Goal: Information Seeking & Learning: Learn about a topic

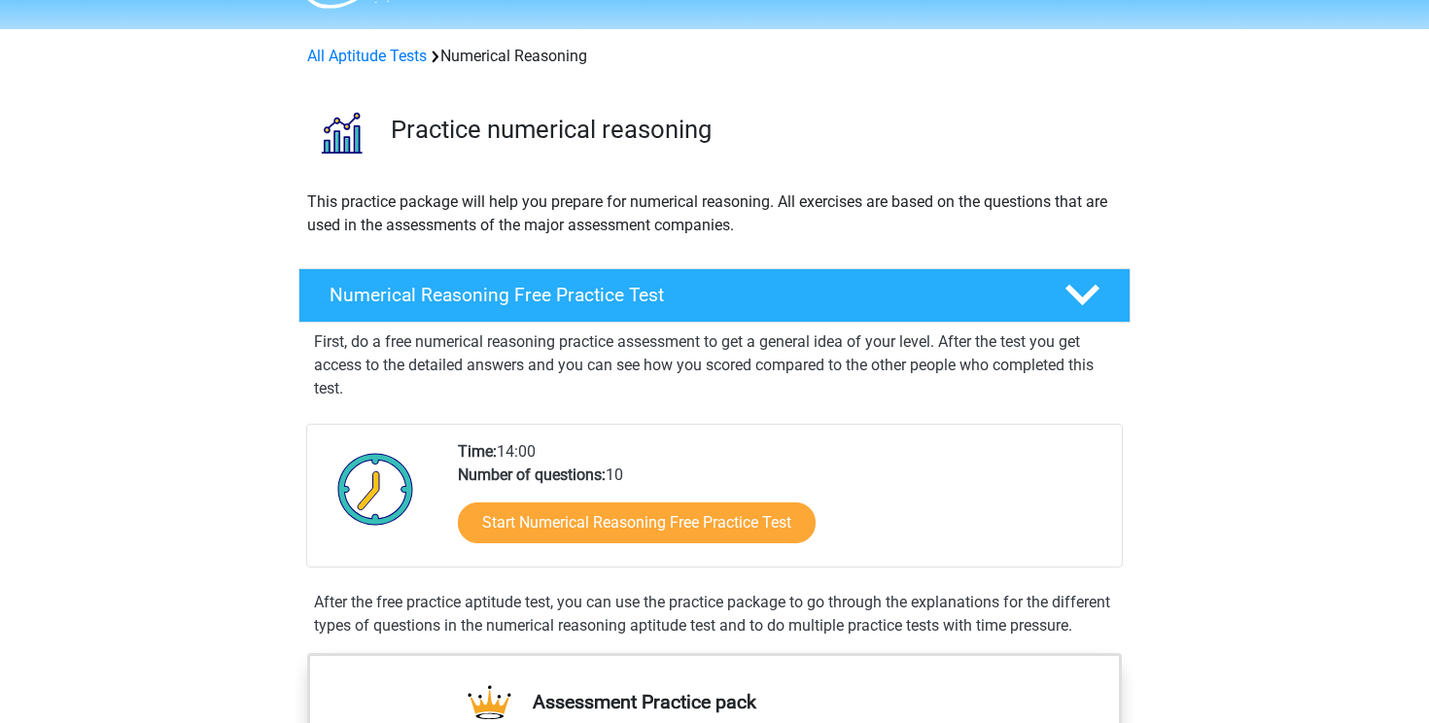
scroll to position [57, 0]
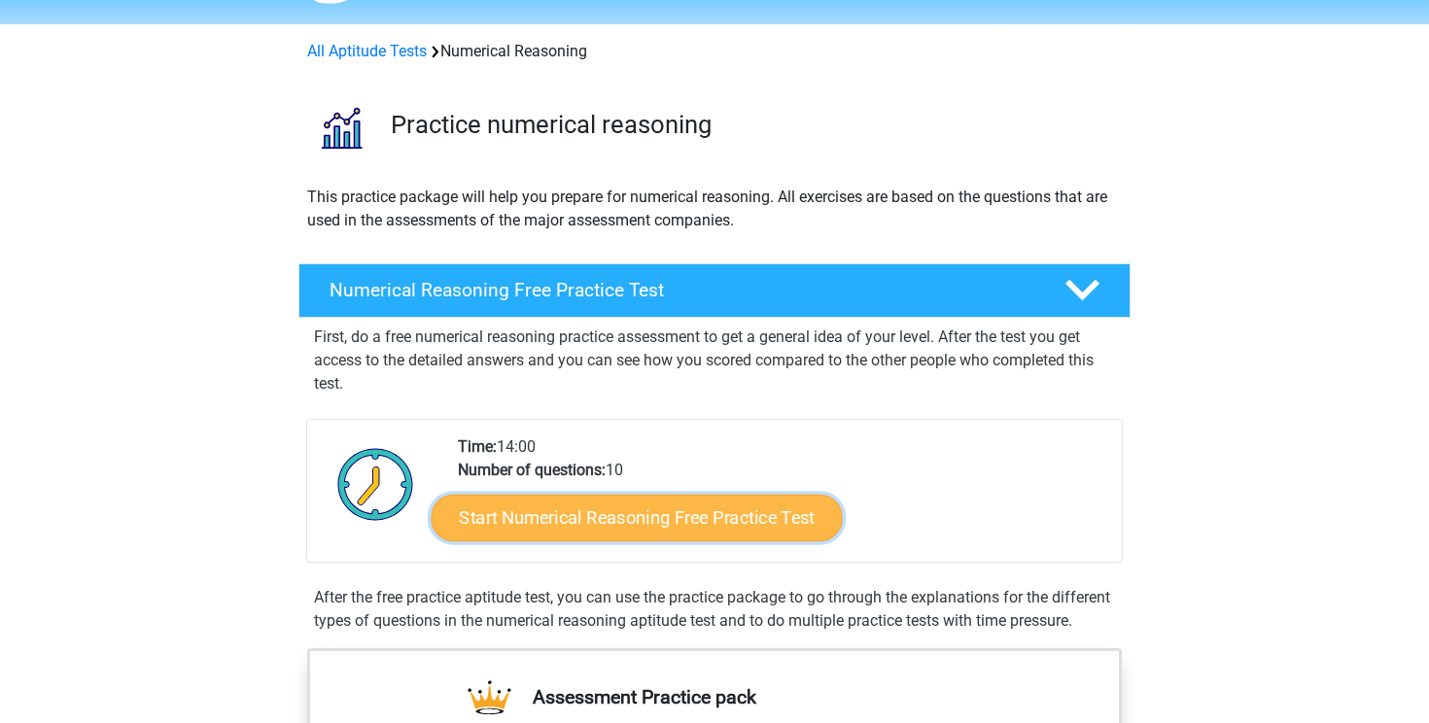
click at [534, 519] on link "Start Numerical Reasoning Free Practice Test" at bounding box center [636, 517] width 411 height 47
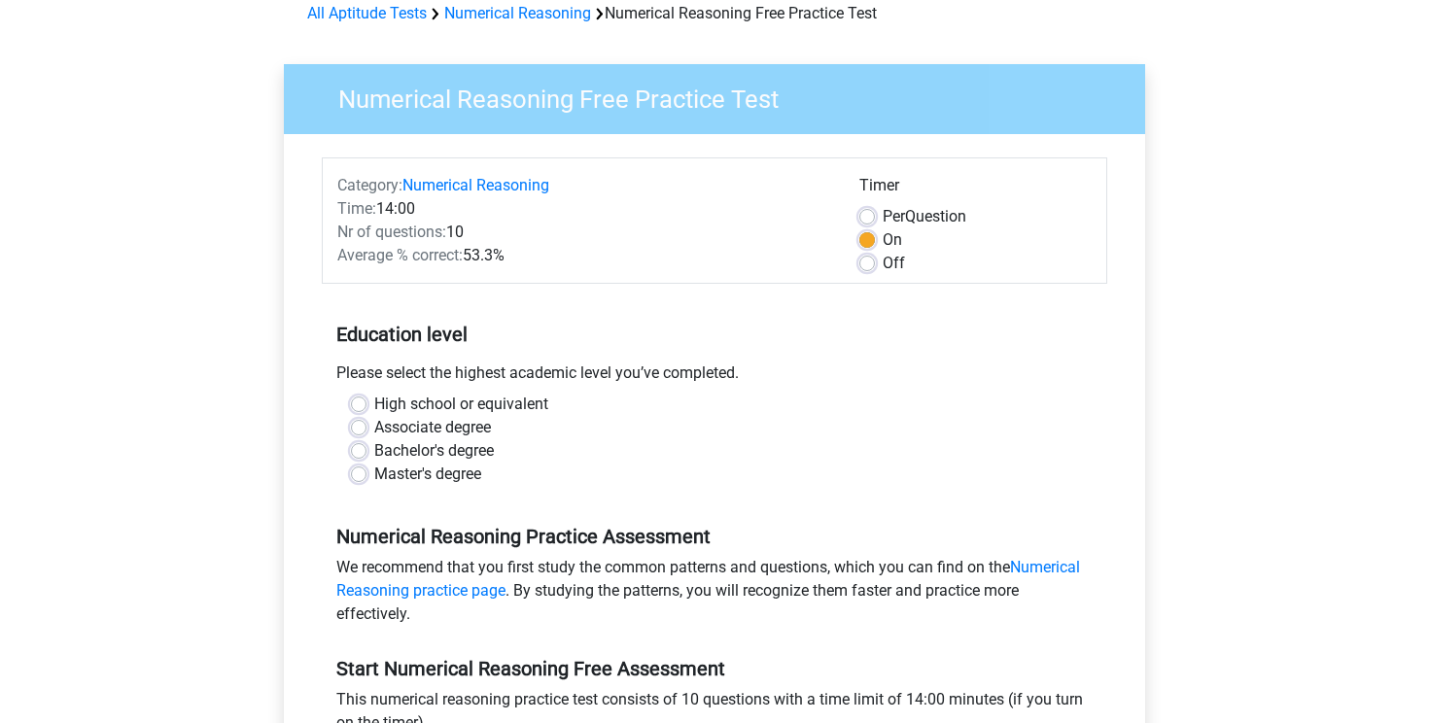
scroll to position [96, 0]
click at [882, 258] on label "Off" at bounding box center [893, 262] width 22 height 23
click at [866, 258] on input "Off" at bounding box center [867, 260] width 16 height 19
radio input "true"
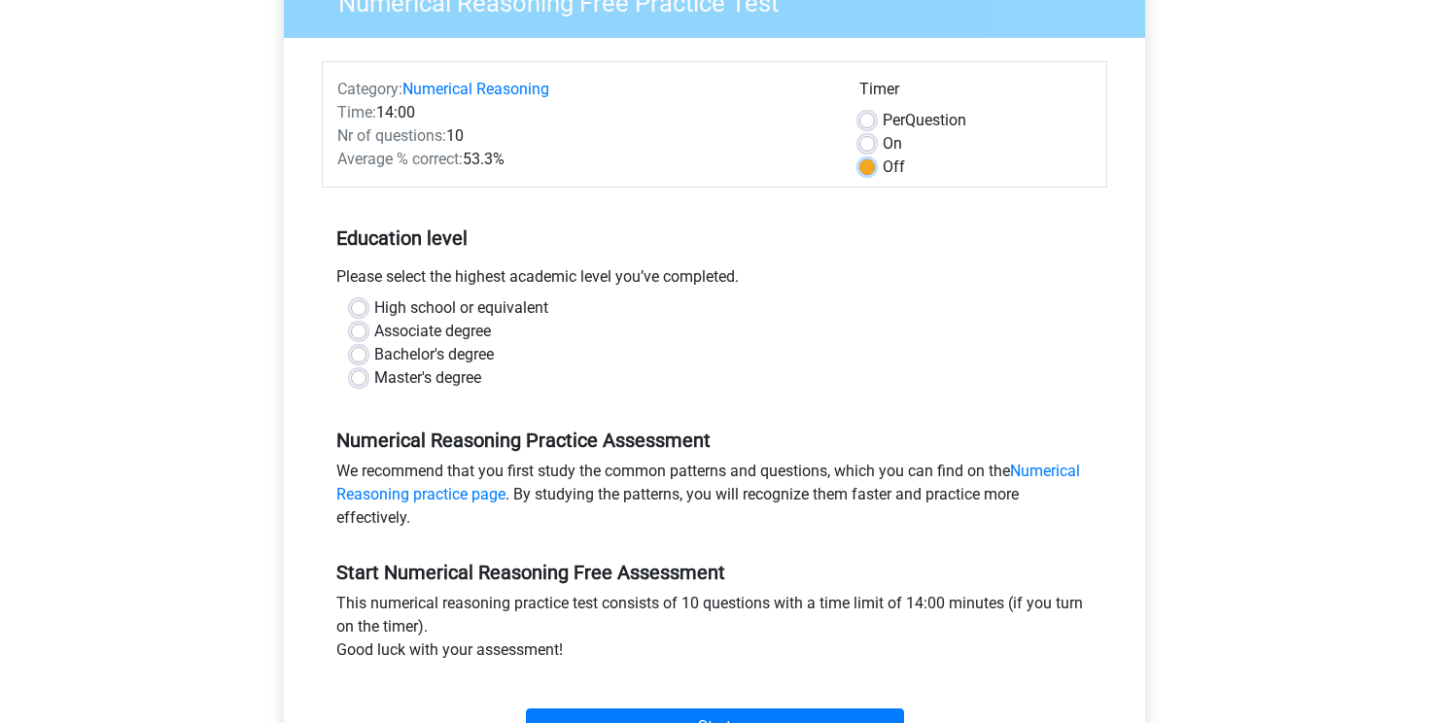
scroll to position [189, 0]
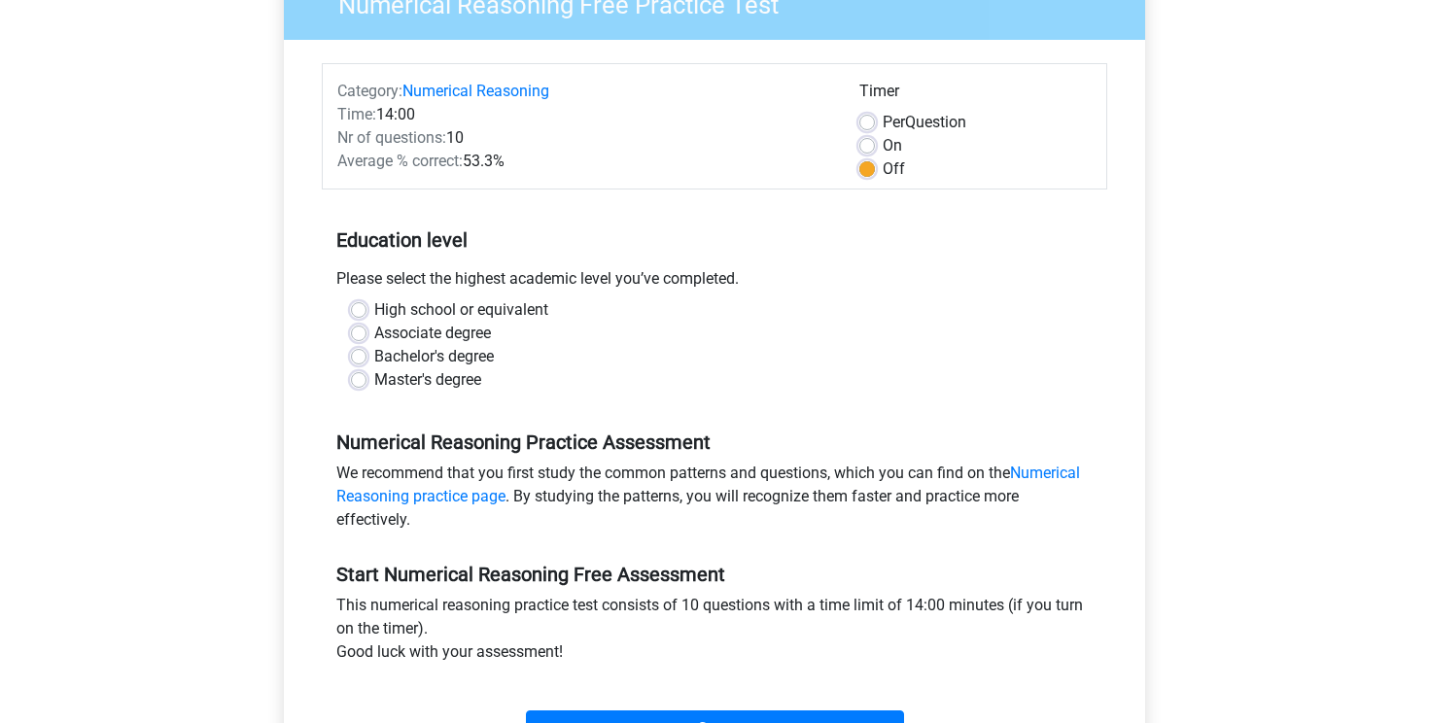
click at [374, 352] on label "Bachelor's degree" at bounding box center [434, 356] width 120 height 23
click at [351, 352] on input "Bachelor's degree" at bounding box center [359, 354] width 16 height 19
radio input "true"
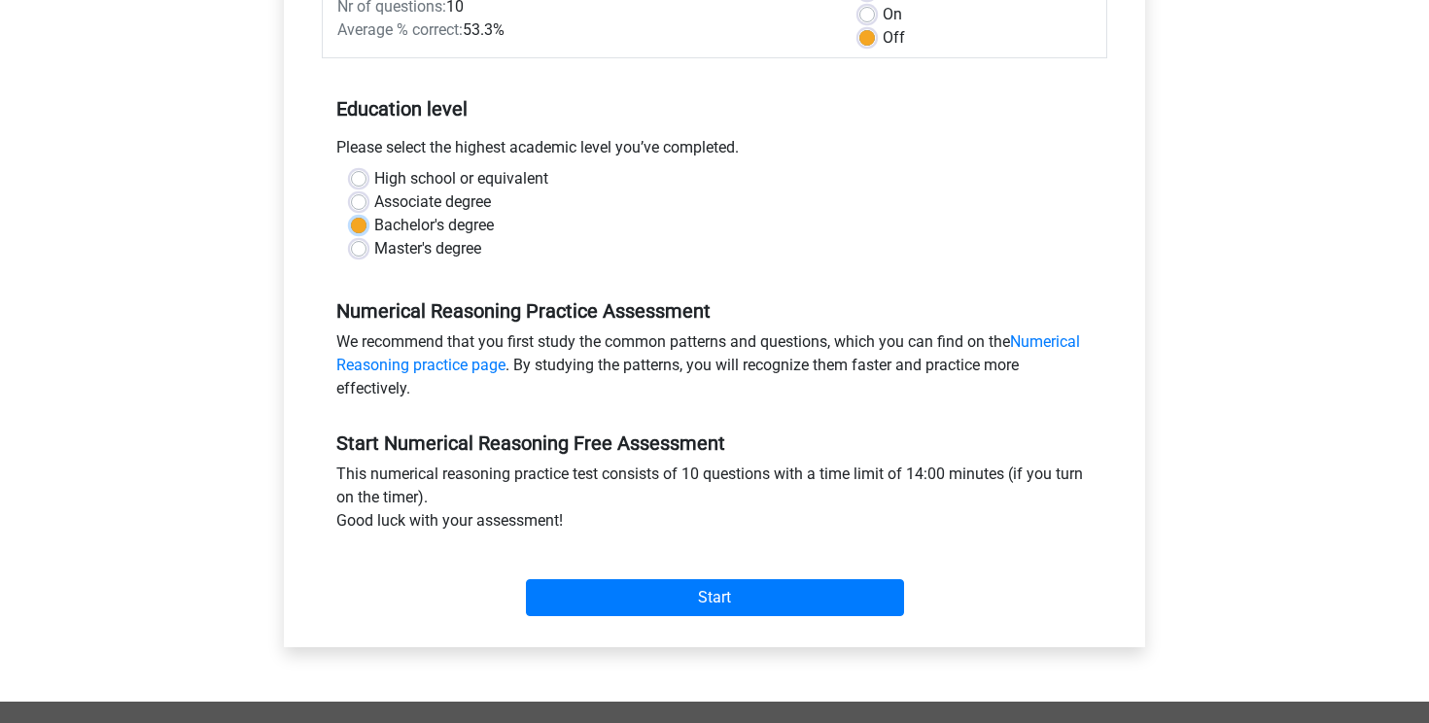
scroll to position [328, 0]
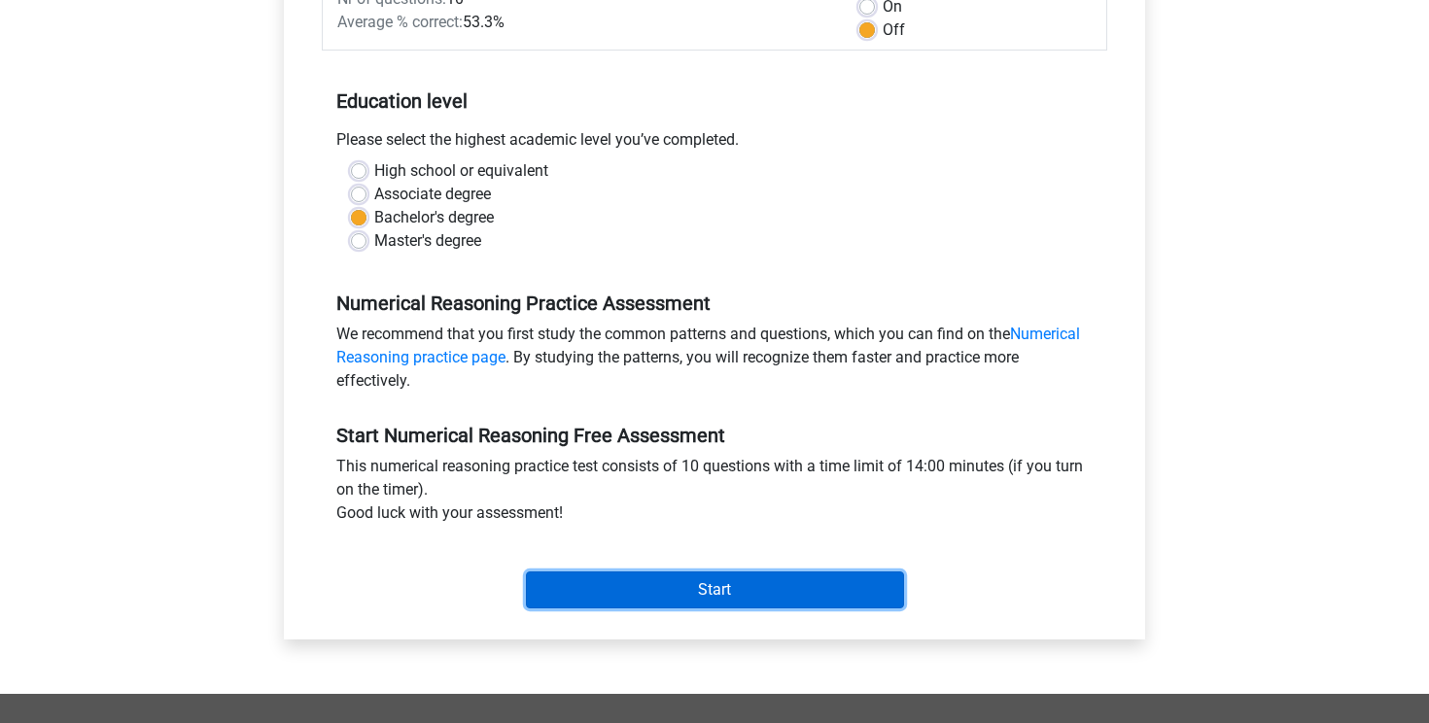
click at [565, 575] on input "Start" at bounding box center [715, 589] width 378 height 37
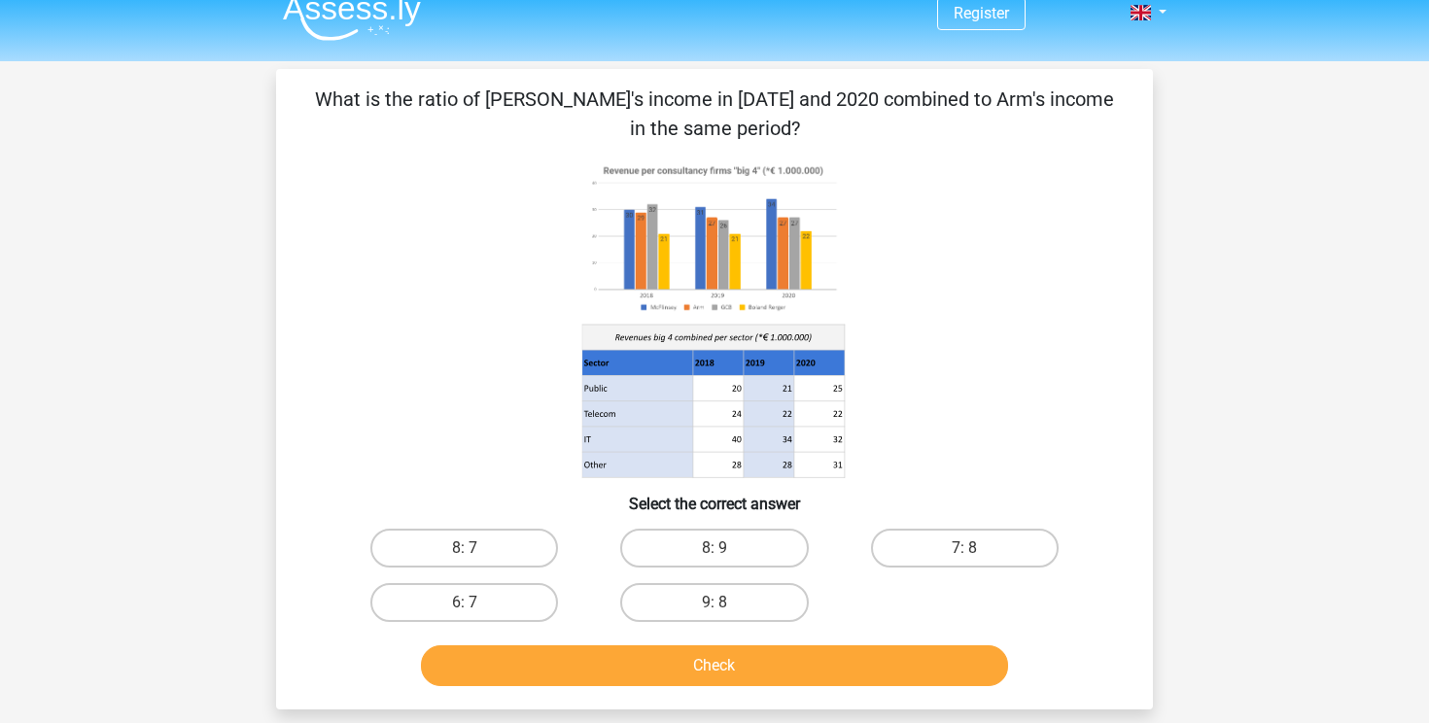
scroll to position [32, 0]
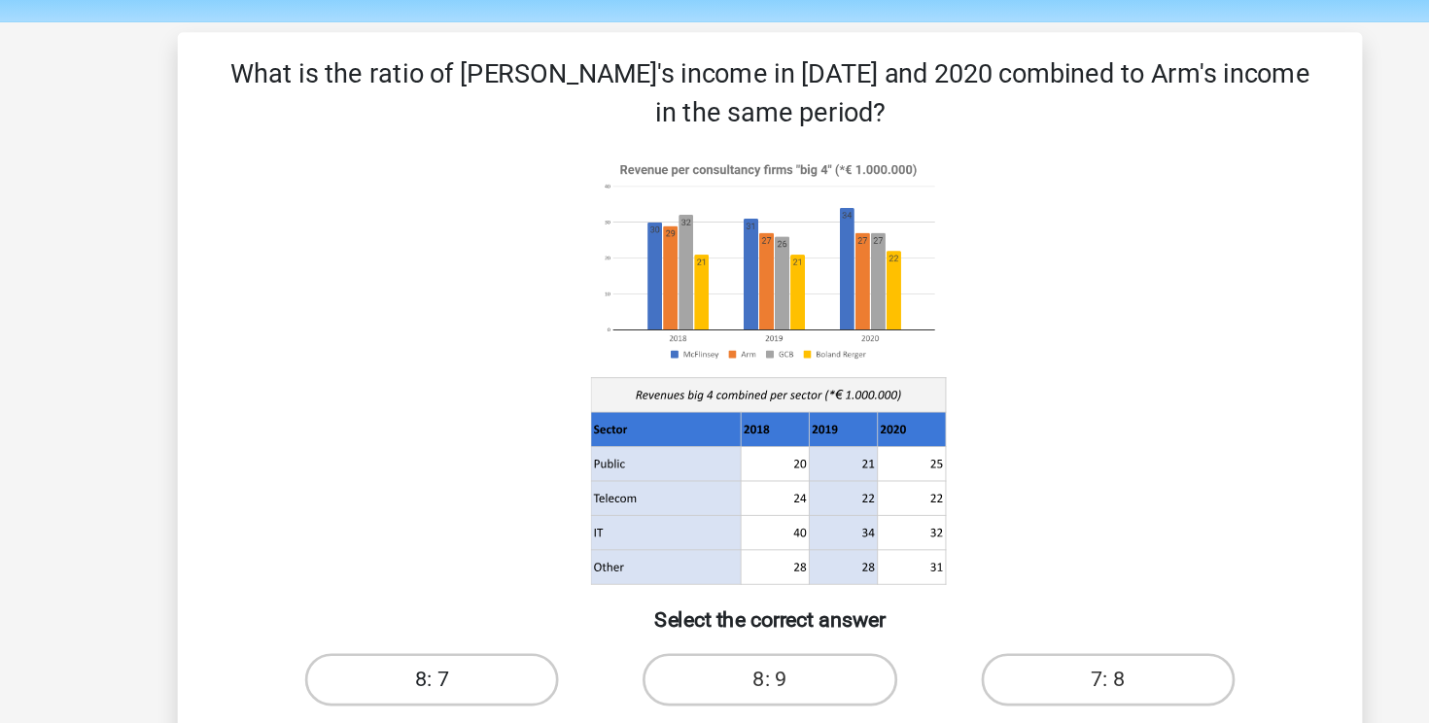
click at [430, 532] on label "8: 7" at bounding box center [464, 536] width 188 height 39
click at [465, 536] on input "8: 7" at bounding box center [471, 542] width 13 height 13
radio input "true"
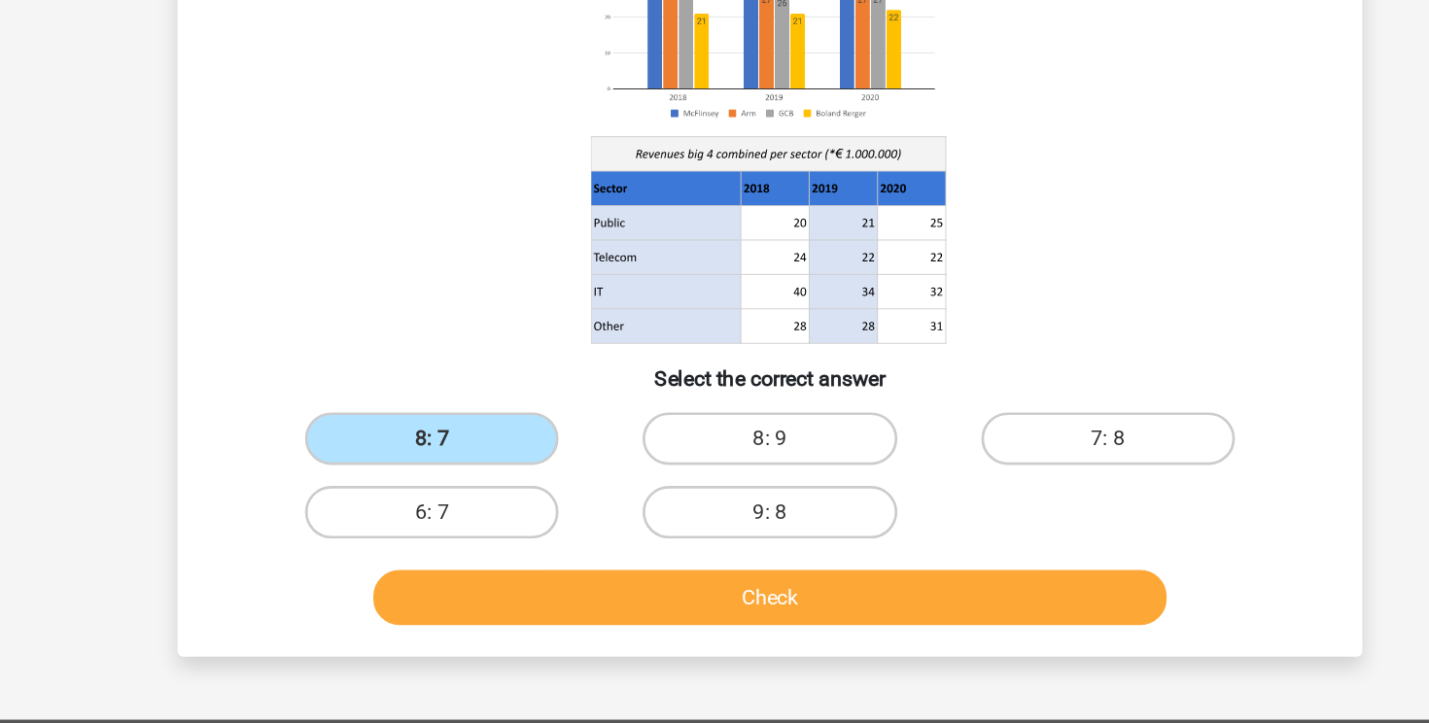
scroll to position [103, 0]
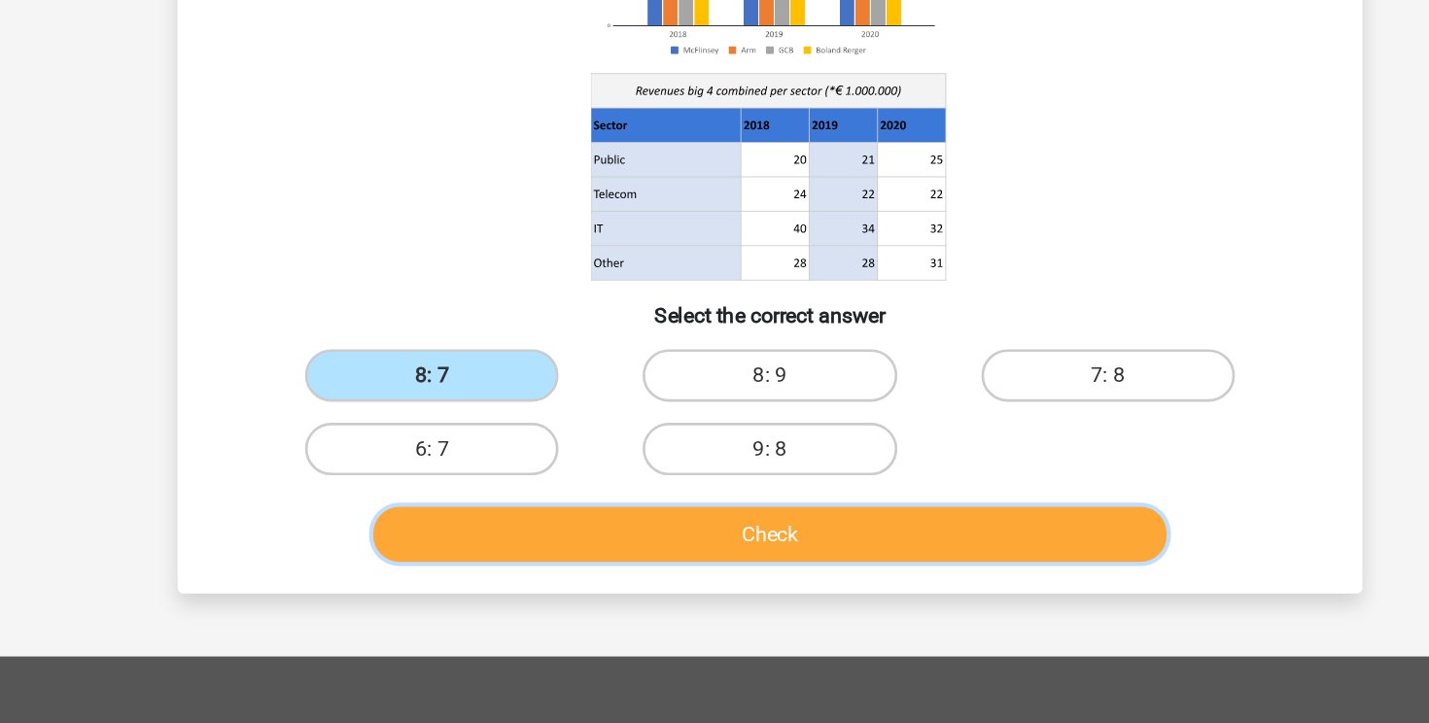
click at [637, 585] on button "Check" at bounding box center [715, 583] width 588 height 41
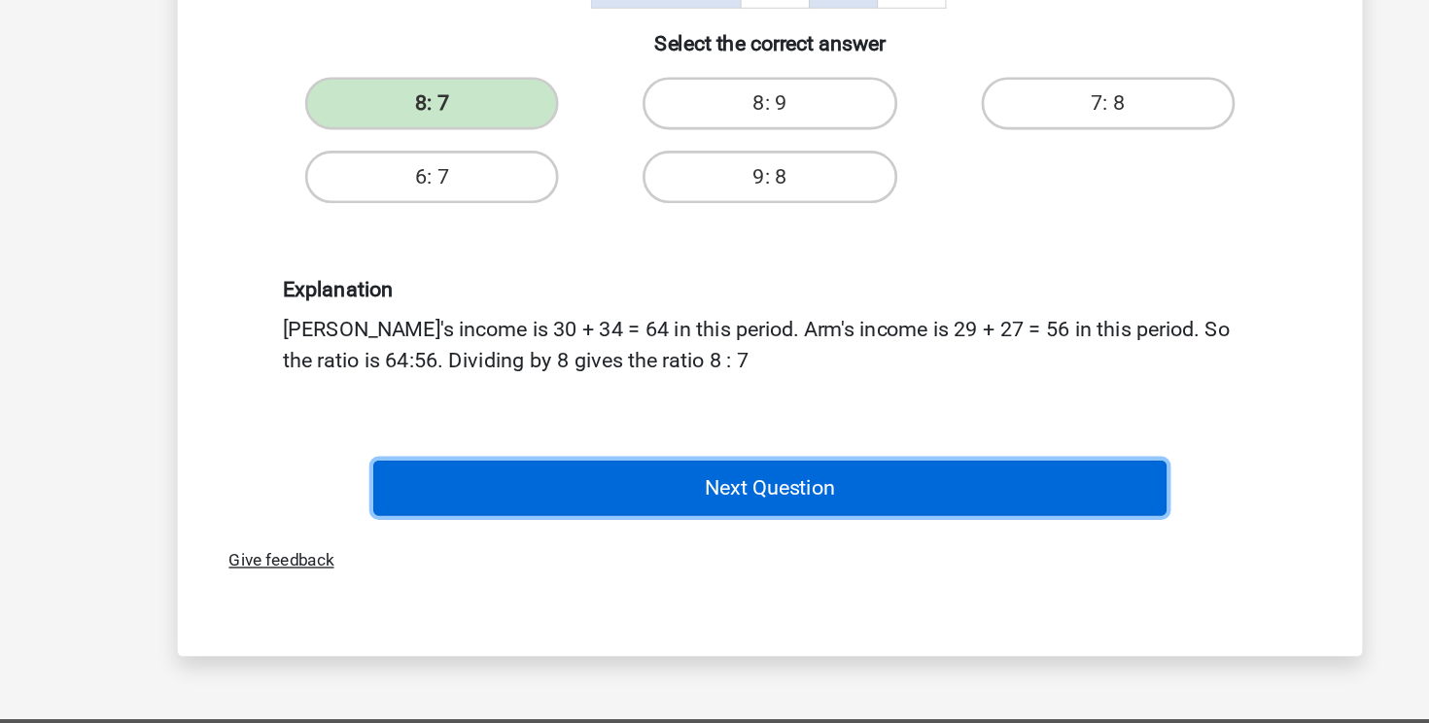
click at [654, 540] on button "Next Question" at bounding box center [715, 549] width 588 height 41
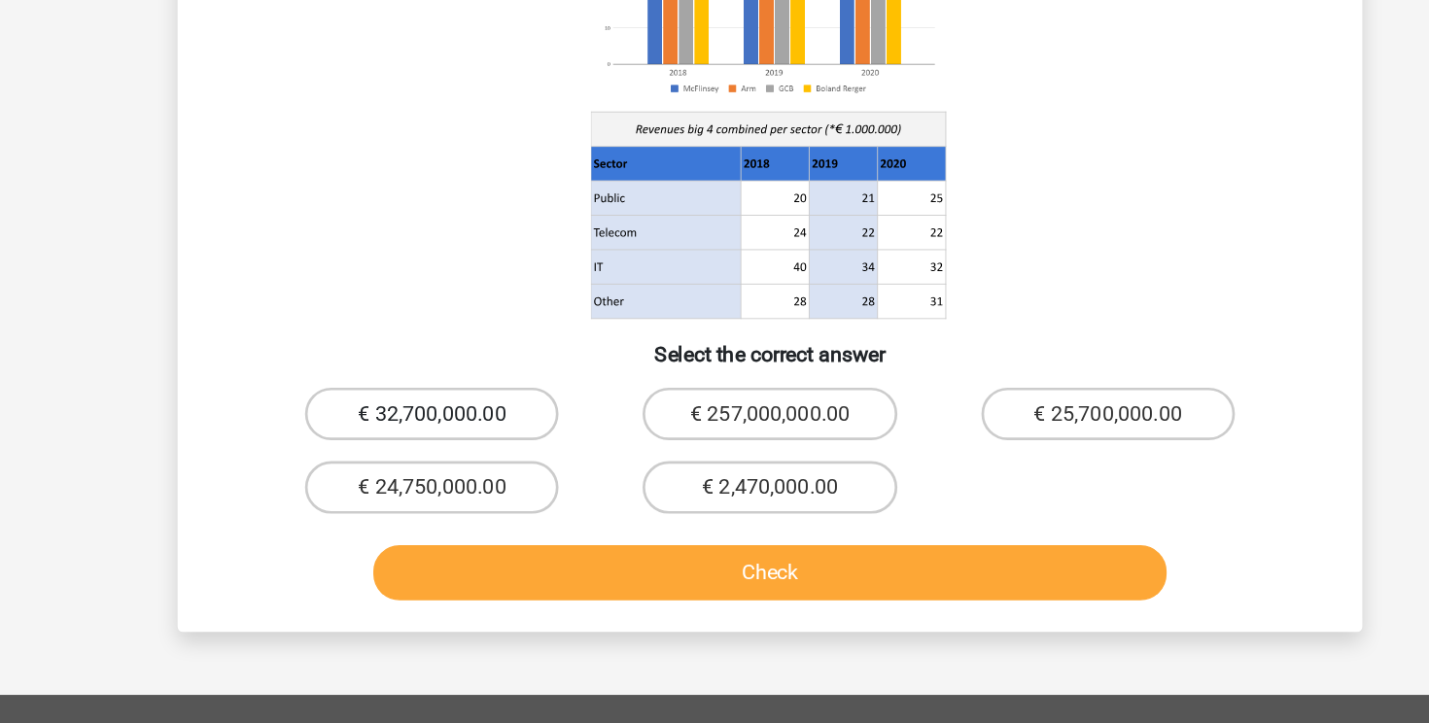
scroll to position [116, 0]
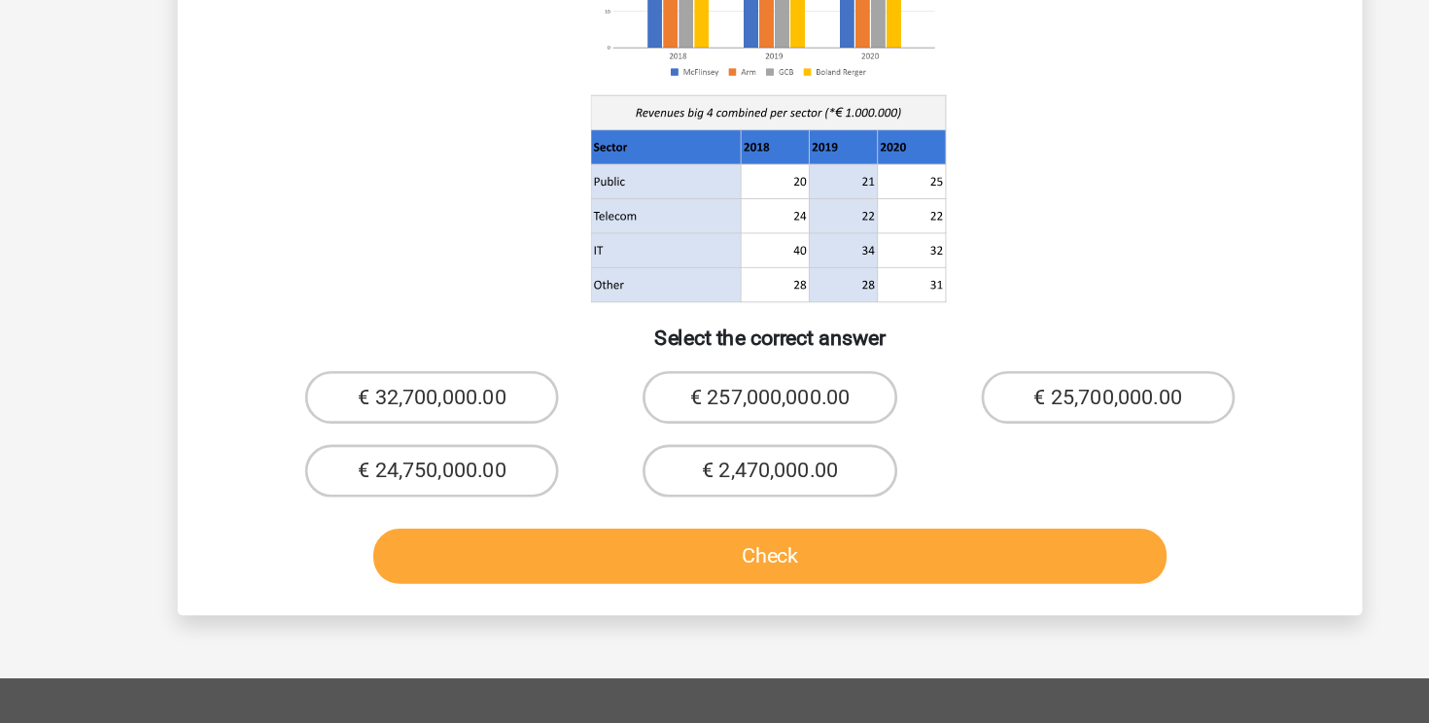
click at [652, 589] on button "Check" at bounding box center [715, 599] width 588 height 41
click at [668, 536] on label "€ 2,470,000.00" at bounding box center [714, 536] width 188 height 39
click at [714, 536] on input "€ 2,470,000.00" at bounding box center [720, 542] width 13 height 13
radio input "true"
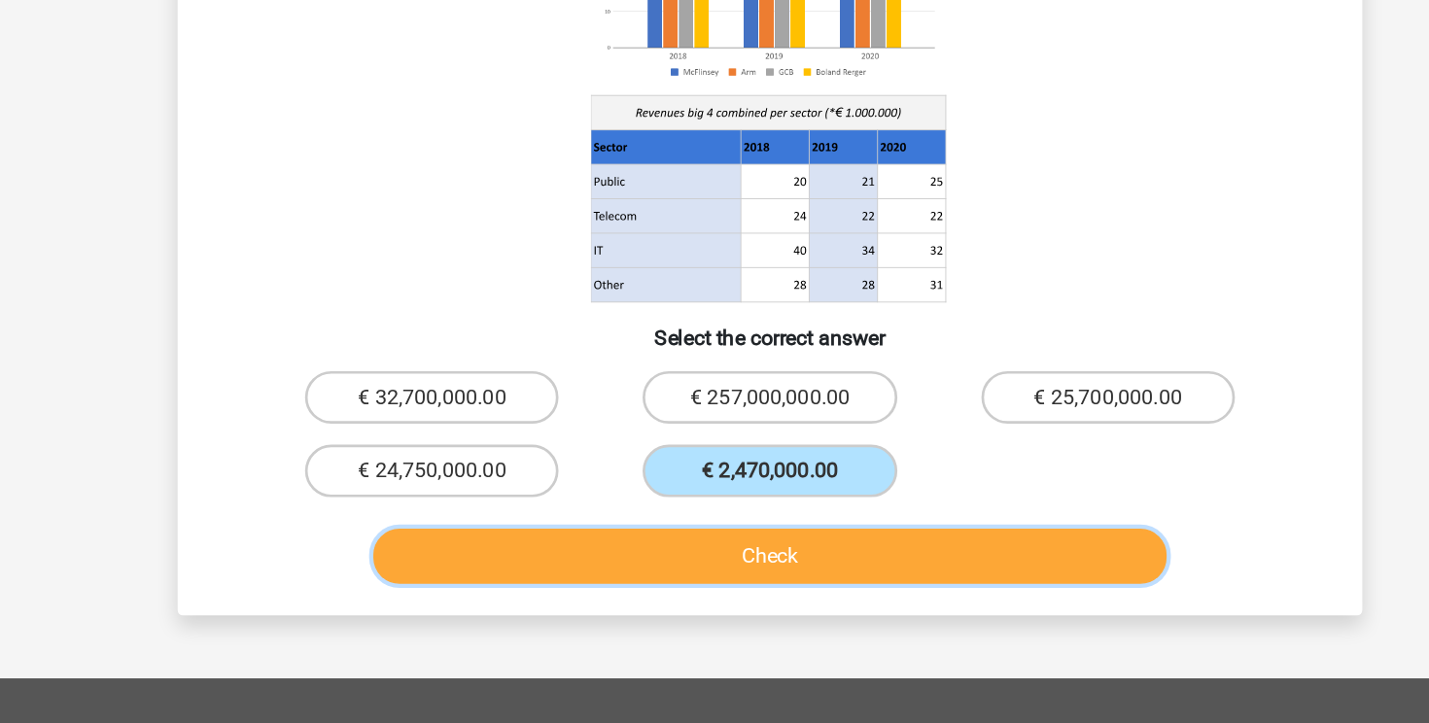
click at [629, 601] on button "Check" at bounding box center [715, 599] width 588 height 41
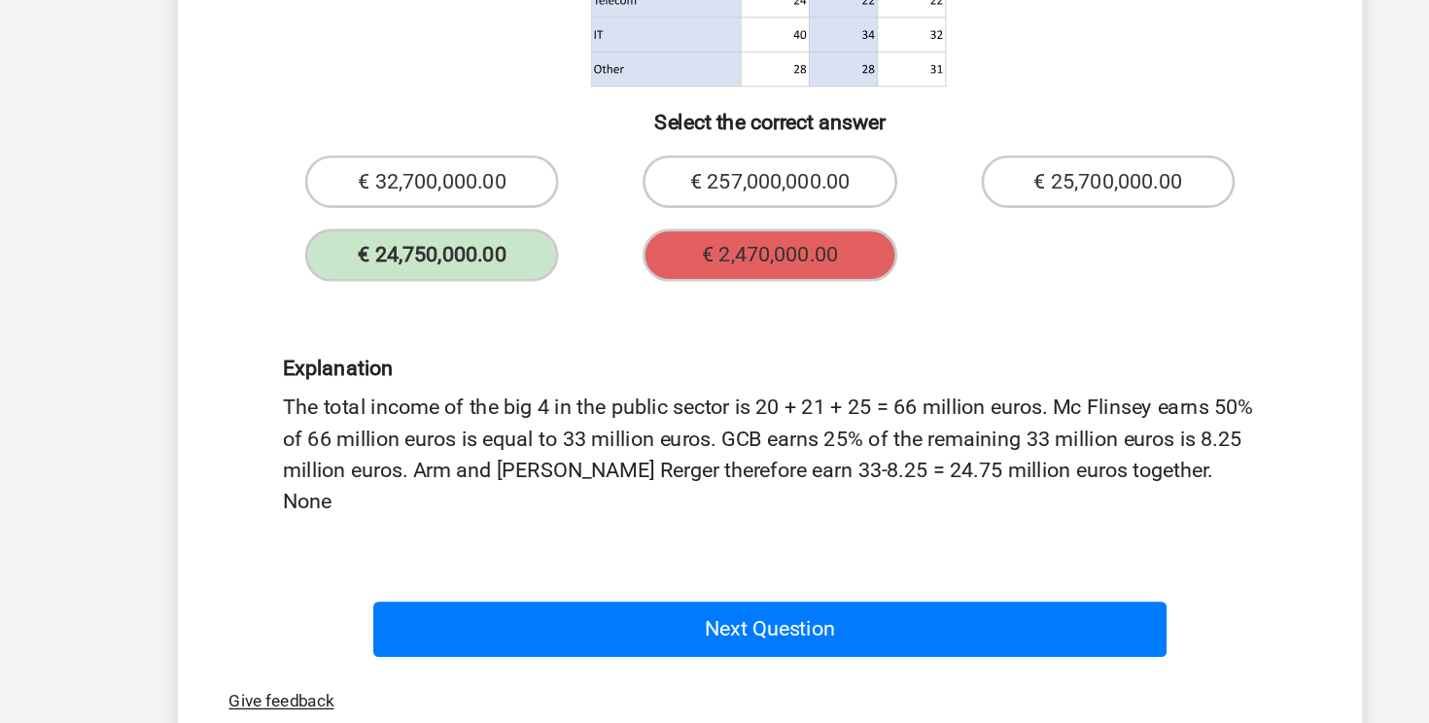
scroll to position [284, 0]
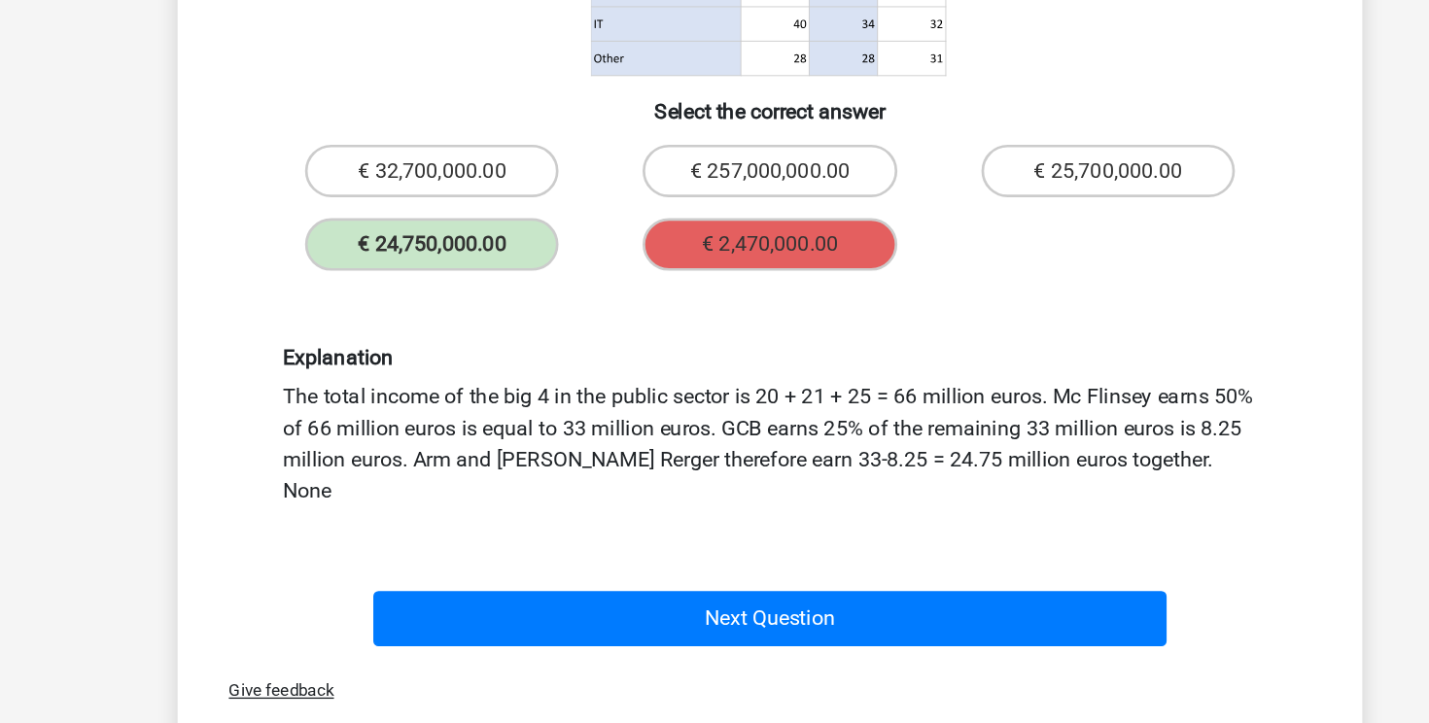
click at [558, 427] on div "Explanation The total income of the big 4 in the public sector is 20 + 21 + 25 …" at bounding box center [714, 502] width 814 height 213
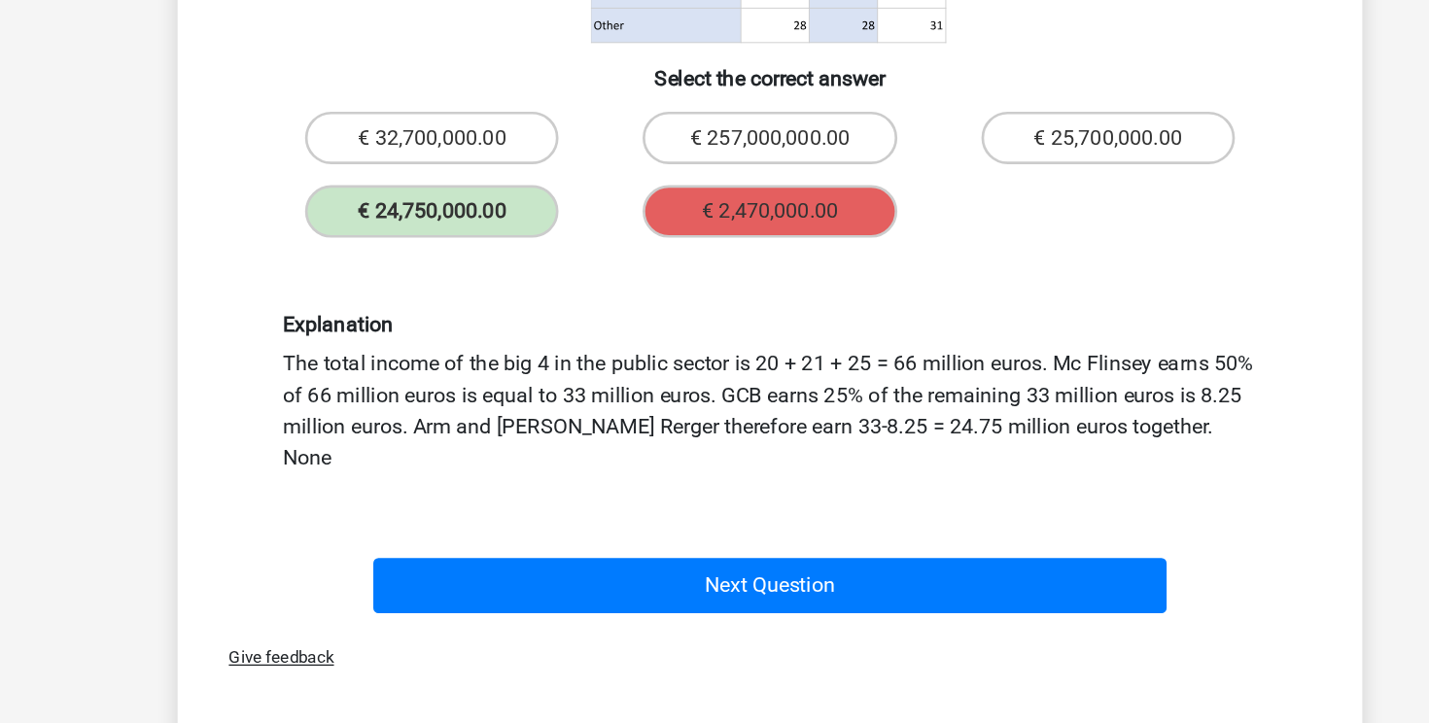
scroll to position [312, 0]
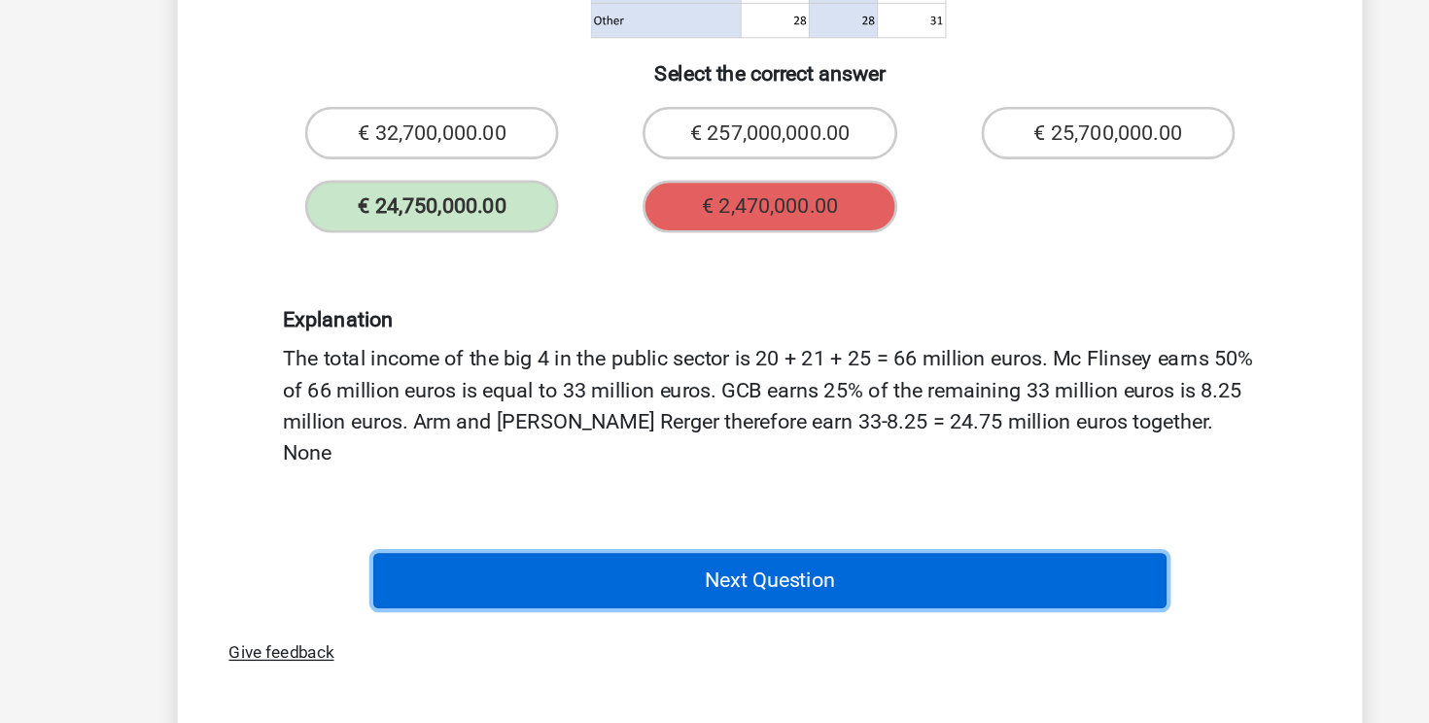
click at [627, 603] on button "Next Question" at bounding box center [715, 617] width 588 height 41
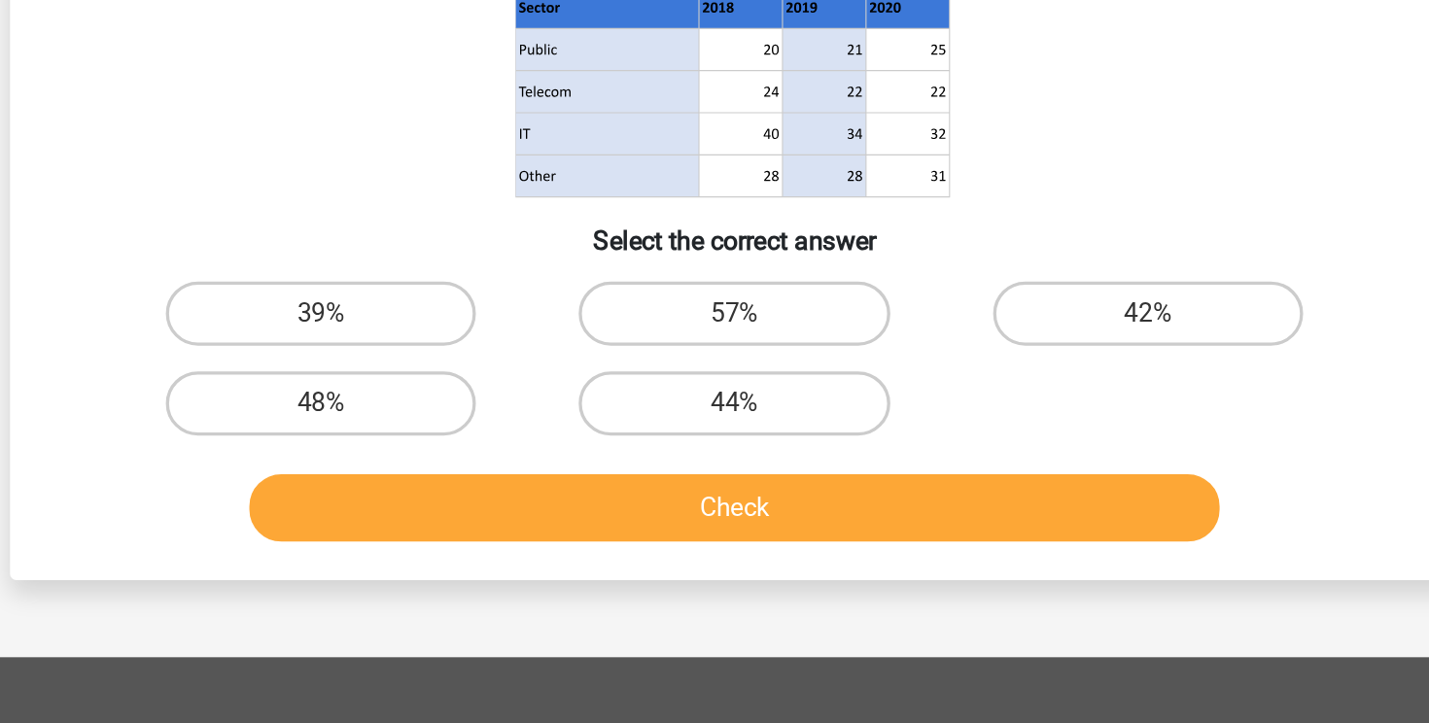
scroll to position [94, 0]
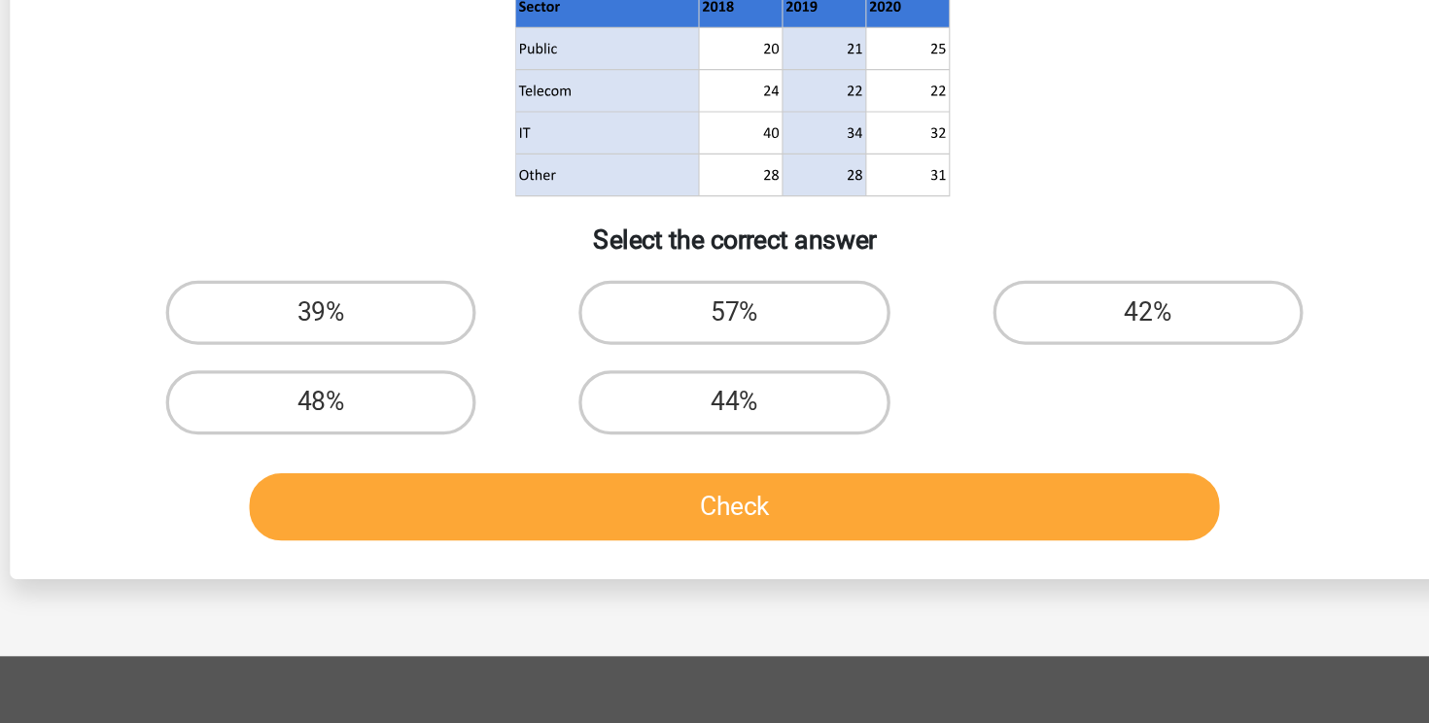
click at [477, 504] on div "48%" at bounding box center [464, 528] width 250 height 54
click at [475, 518] on label "48%" at bounding box center [464, 528] width 188 height 39
click at [475, 529] on input "48%" at bounding box center [471, 535] width 13 height 13
radio input "true"
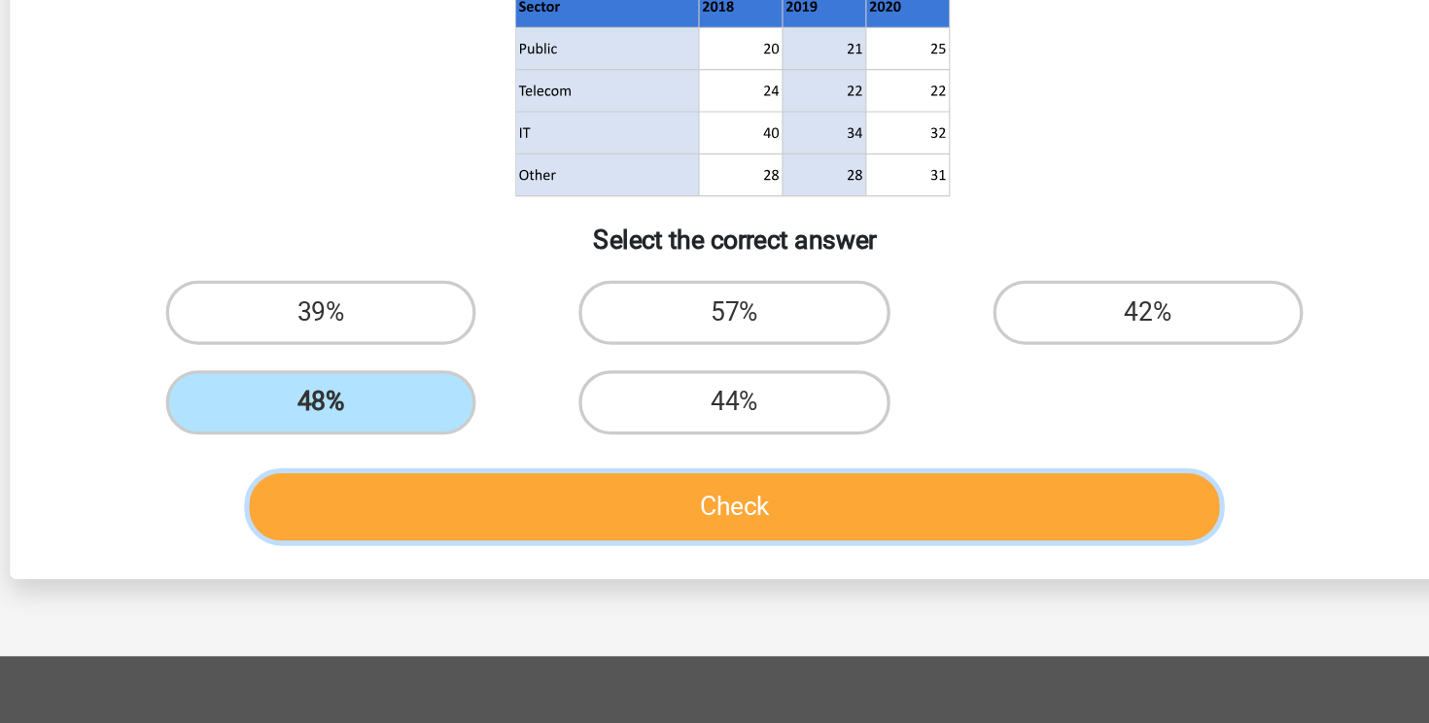
click at [547, 595] on button "Check" at bounding box center [715, 591] width 588 height 41
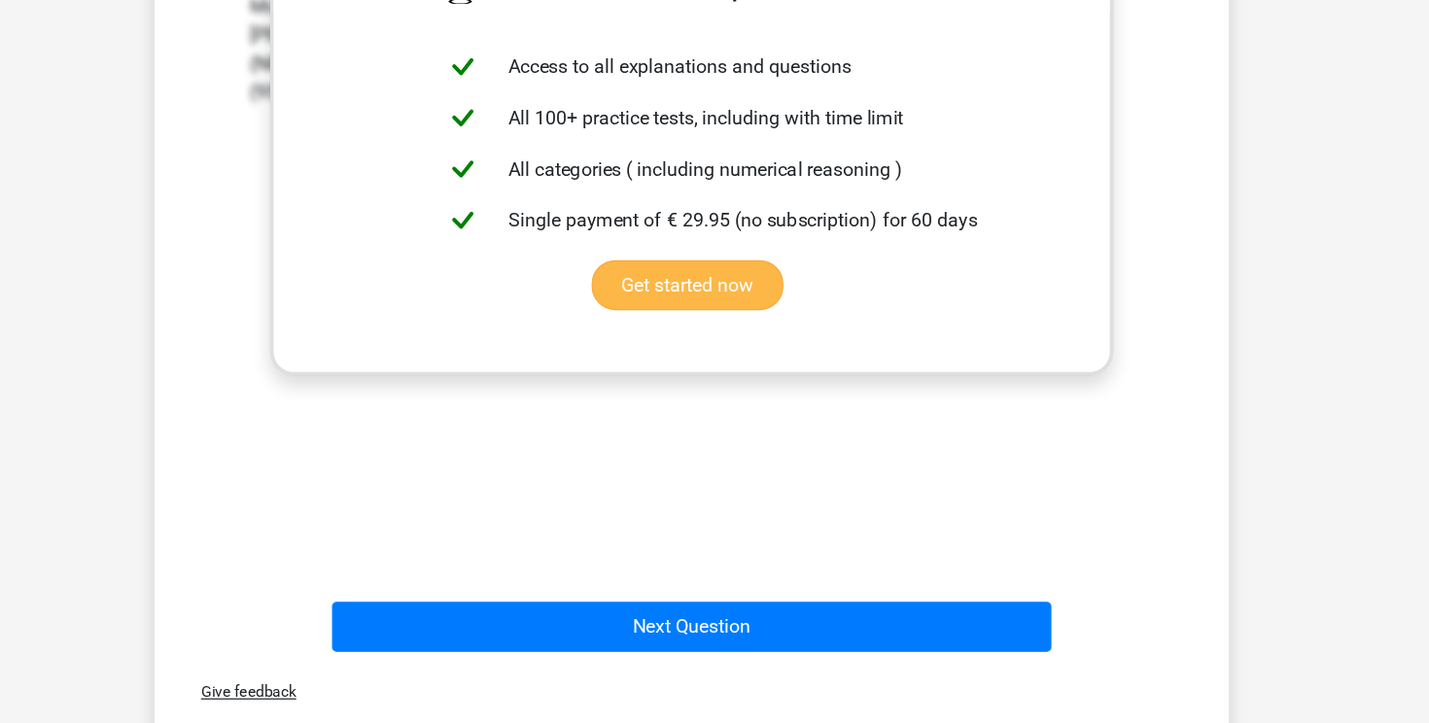
scroll to position [669, 0]
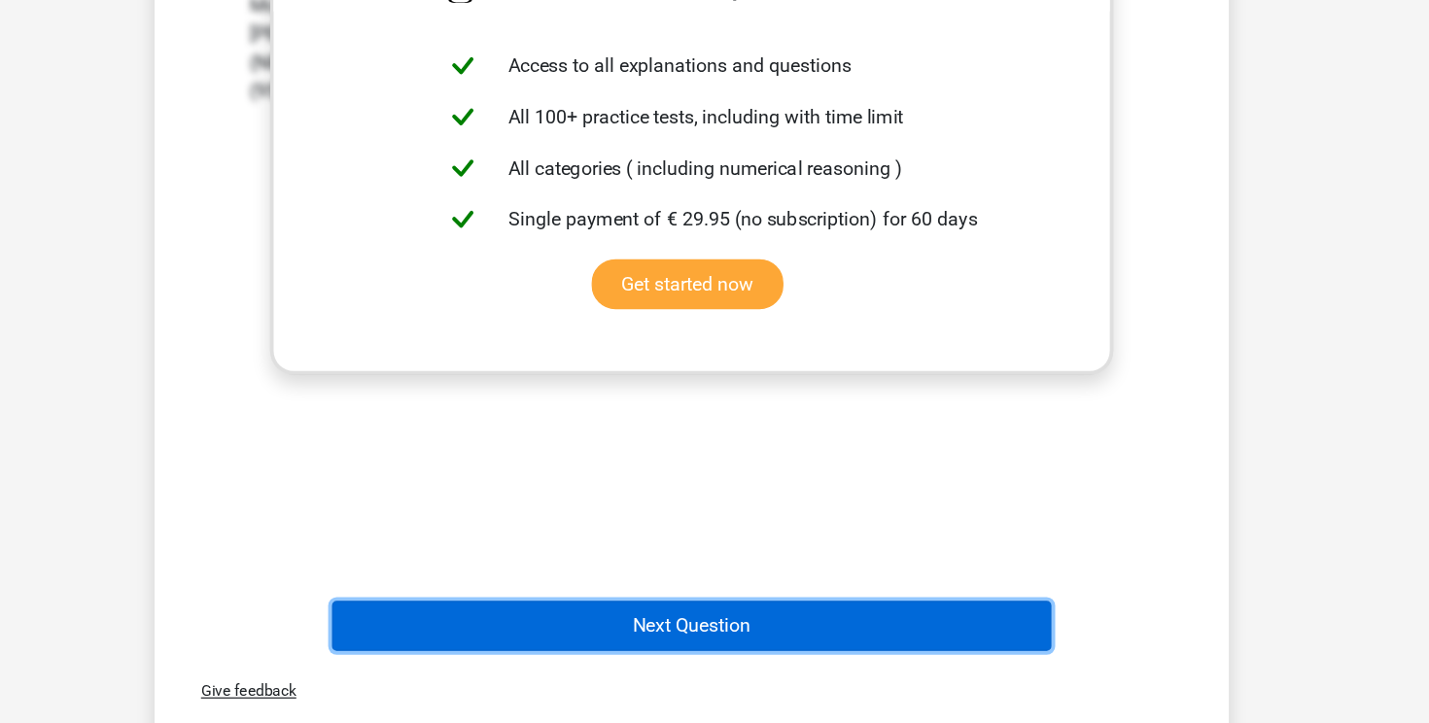
click at [779, 638] on button "Next Question" at bounding box center [715, 643] width 588 height 41
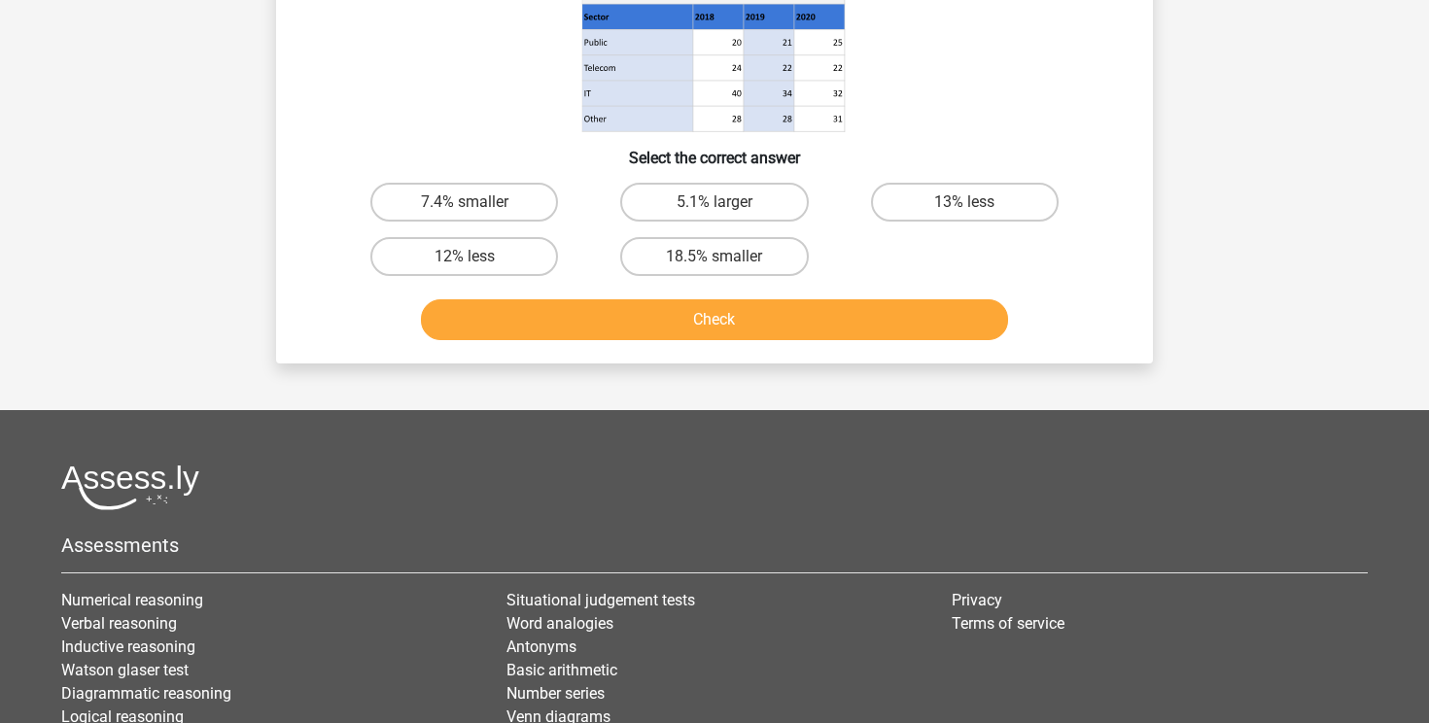
scroll to position [0, 0]
